Goal: Check status

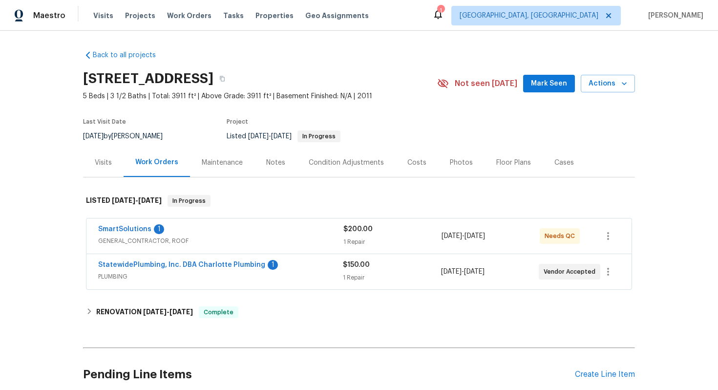
click at [260, 236] on span "GENERAL_CONTRACTOR, ROOF" at bounding box center [220, 241] width 245 height 10
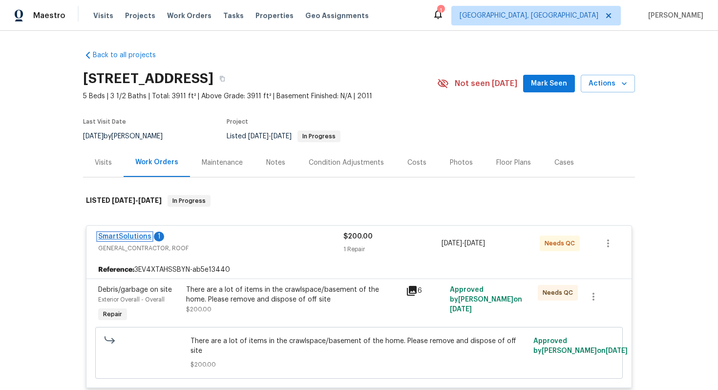
click at [125, 236] on link "SmartSolutions" at bounding box center [124, 236] width 53 height 7
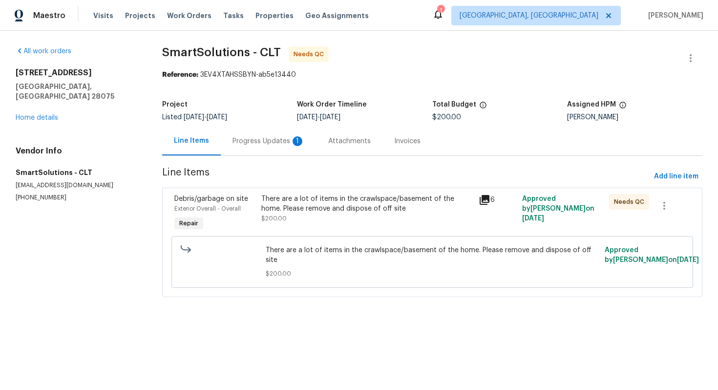
click at [285, 143] on div "Progress Updates 1" at bounding box center [269, 141] width 72 height 10
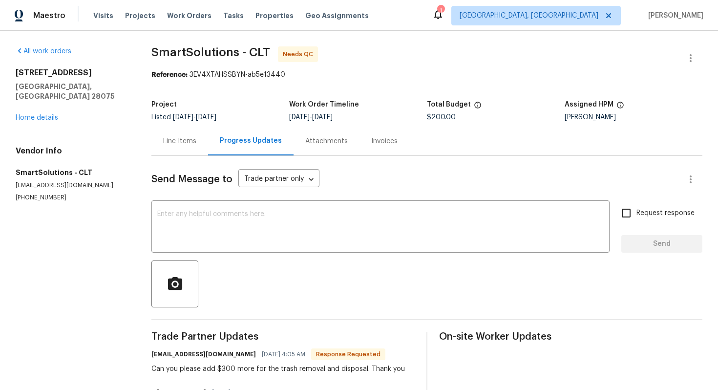
click at [46, 102] on div "[STREET_ADDRESS] Home details" at bounding box center [72, 95] width 112 height 55
click at [44, 112] on div "[STREET_ADDRESS] Home details" at bounding box center [72, 95] width 112 height 55
click at [43, 114] on link "Home details" at bounding box center [37, 117] width 42 height 7
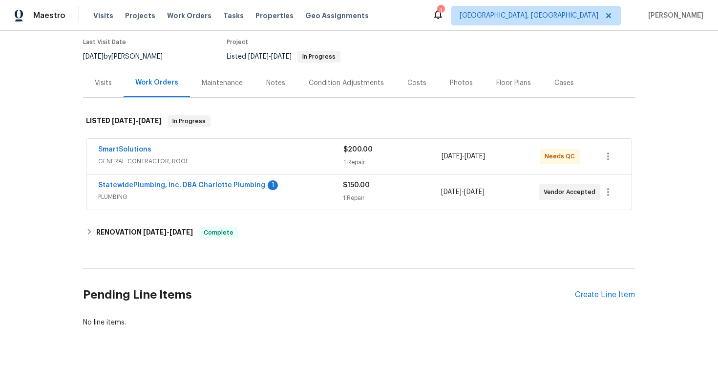
scroll to position [79, 0]
click at [102, 79] on div "Visits" at bounding box center [103, 84] width 17 height 10
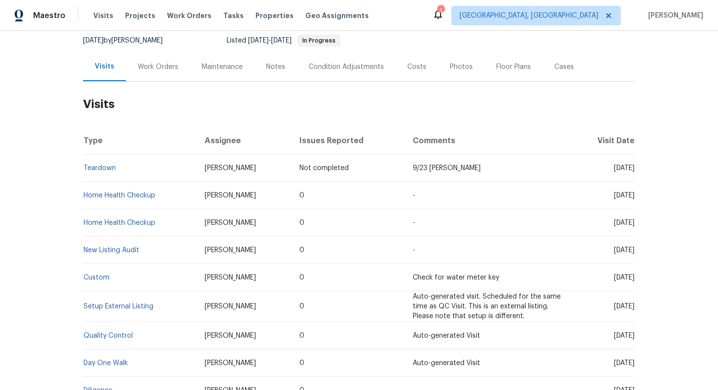
scroll to position [95, 0]
